Goal: Task Accomplishment & Management: Manage account settings

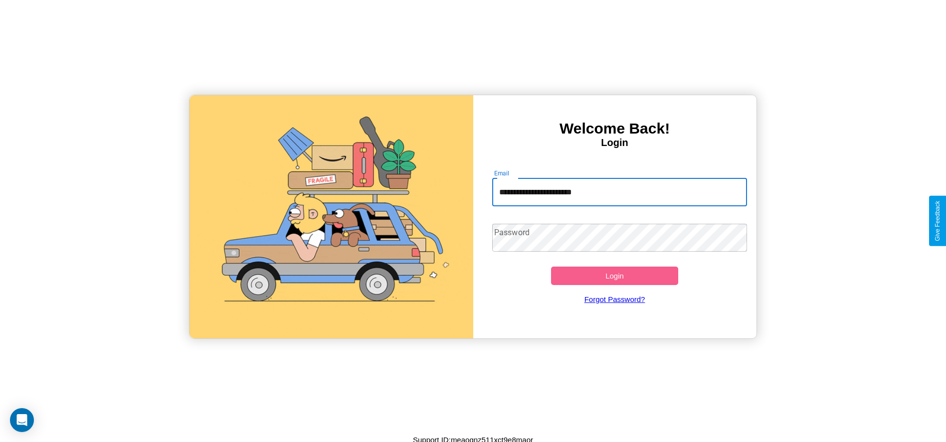
type input "**********"
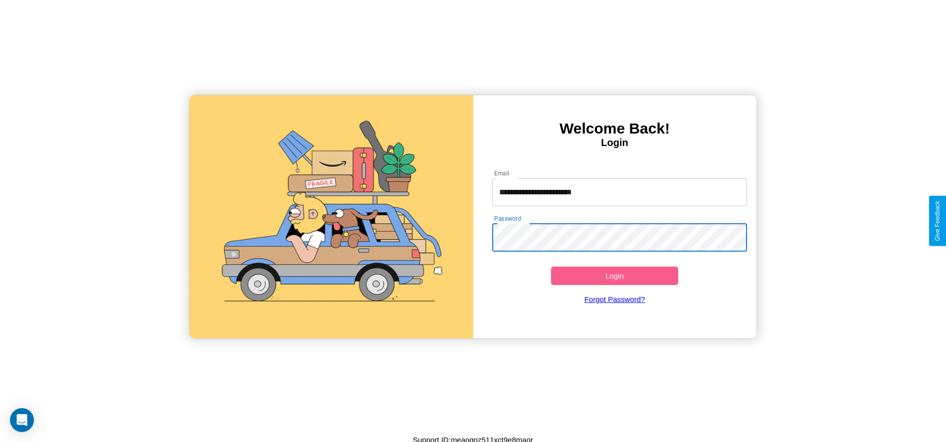
click at [615, 276] on button "Login" at bounding box center [615, 276] width 128 height 18
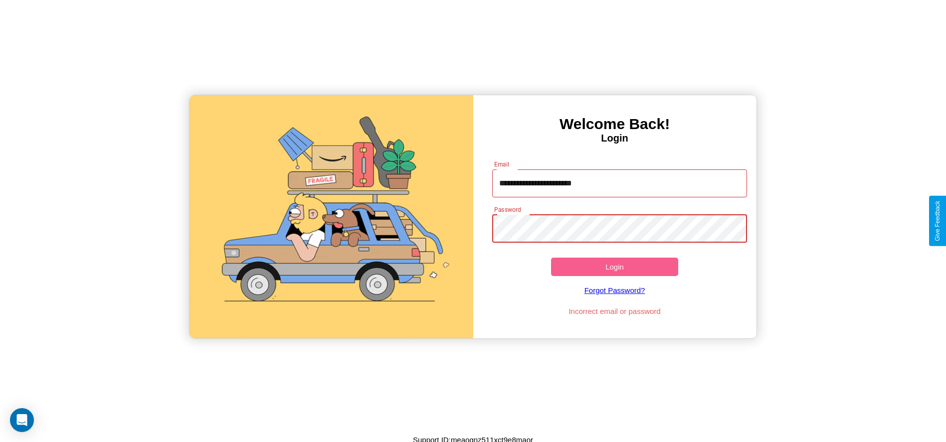
click at [615, 267] on button "Login" at bounding box center [615, 267] width 128 height 18
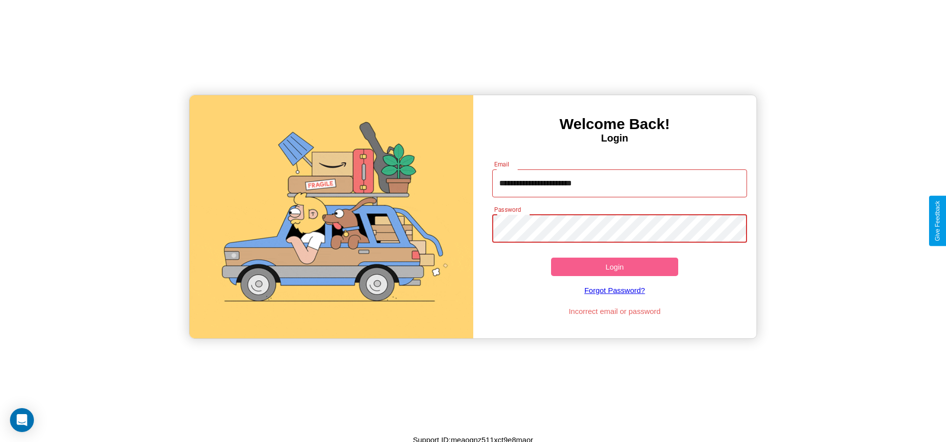
click at [615, 267] on button "Login" at bounding box center [615, 267] width 128 height 18
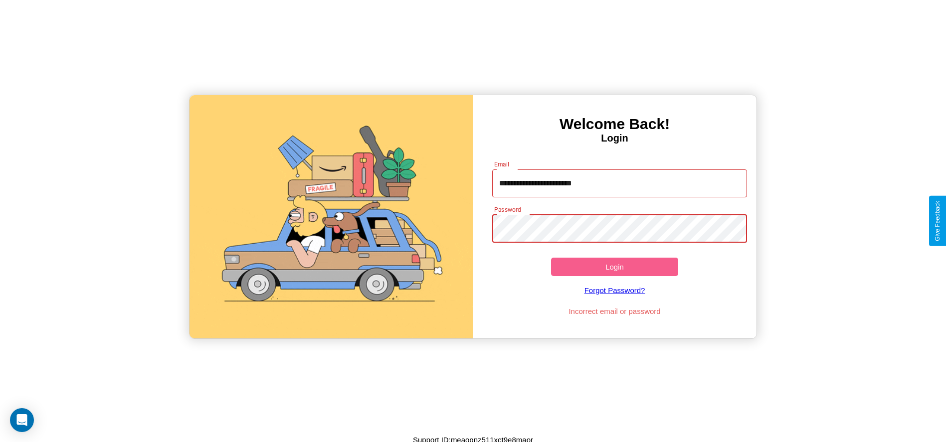
click at [615, 267] on button "Login" at bounding box center [615, 267] width 128 height 18
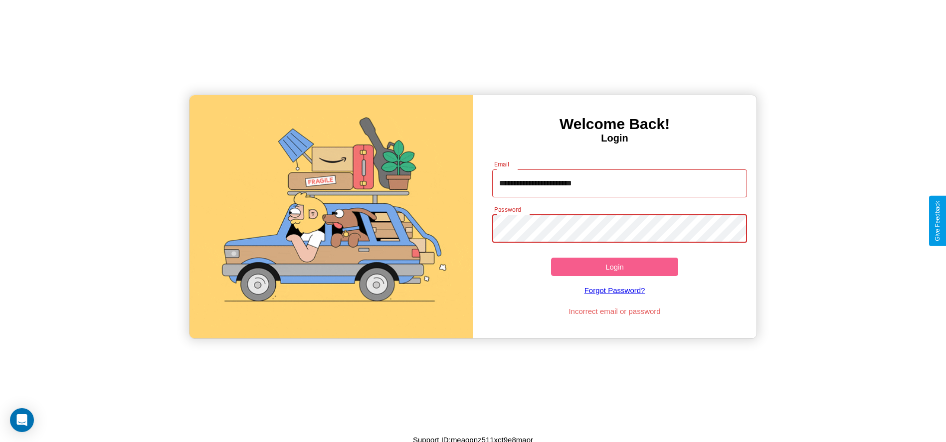
click at [615, 267] on button "Login" at bounding box center [615, 267] width 128 height 18
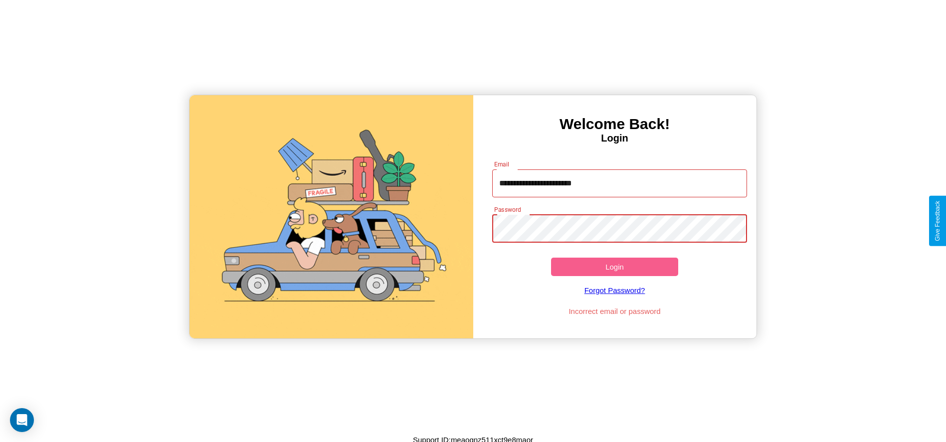
click at [615, 267] on button "Login" at bounding box center [615, 267] width 128 height 18
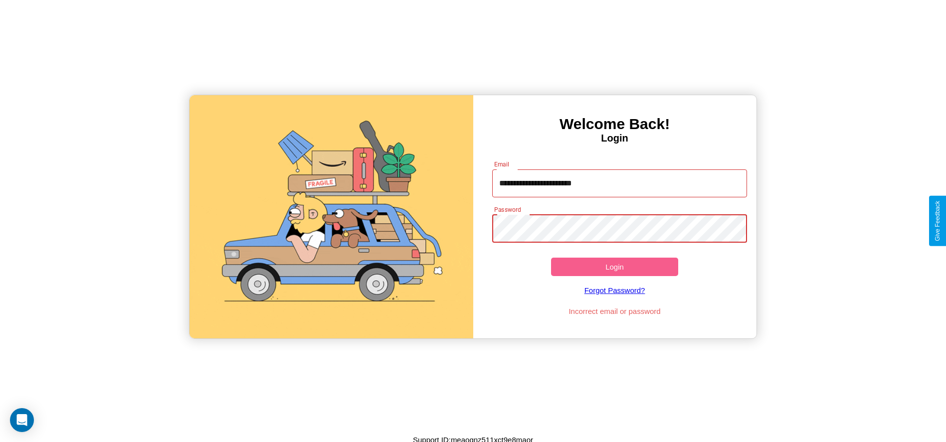
click at [615, 267] on button "Login" at bounding box center [615, 267] width 128 height 18
